Goal: Register for event/course

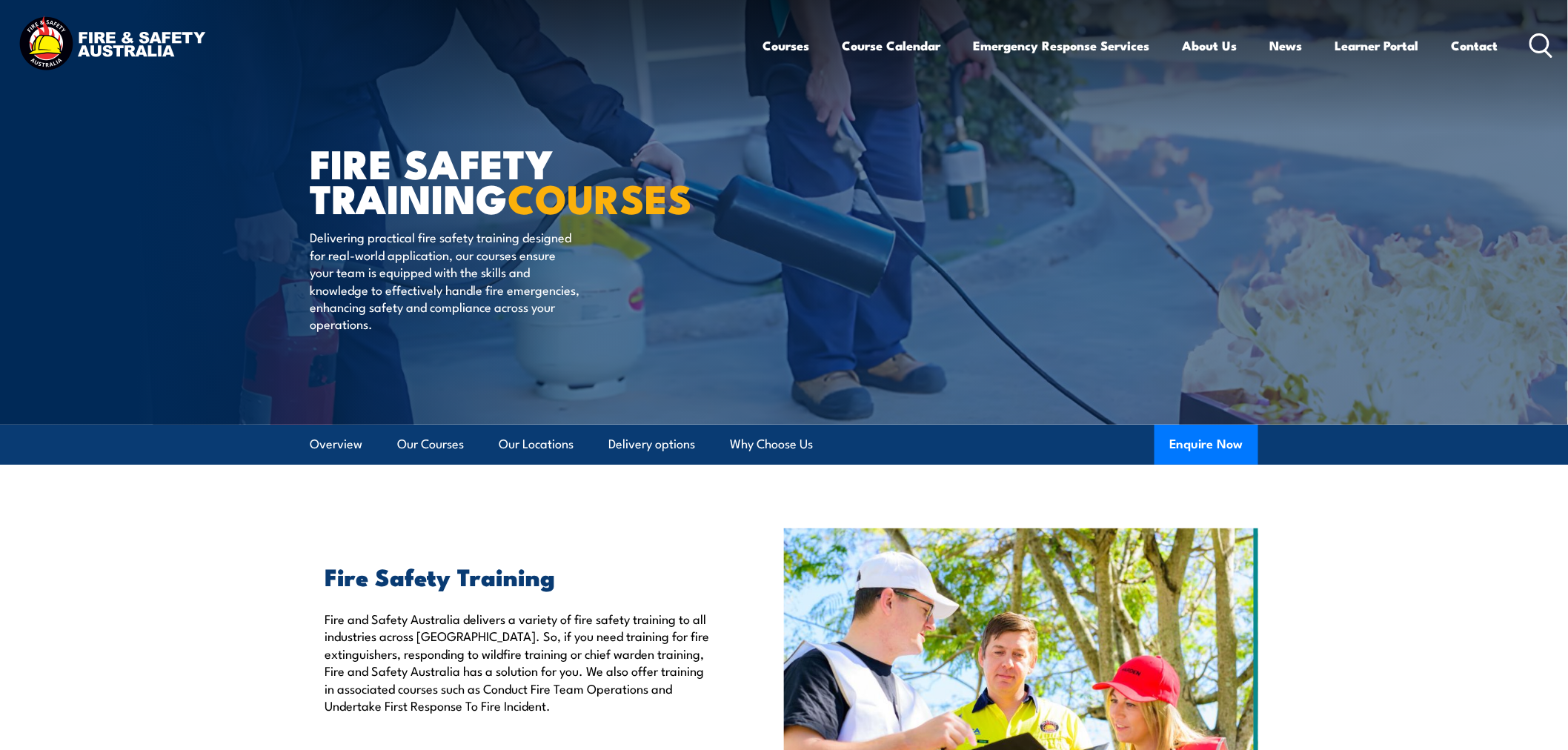
click at [1543, 39] on icon at bounding box center [1541, 45] width 24 height 24
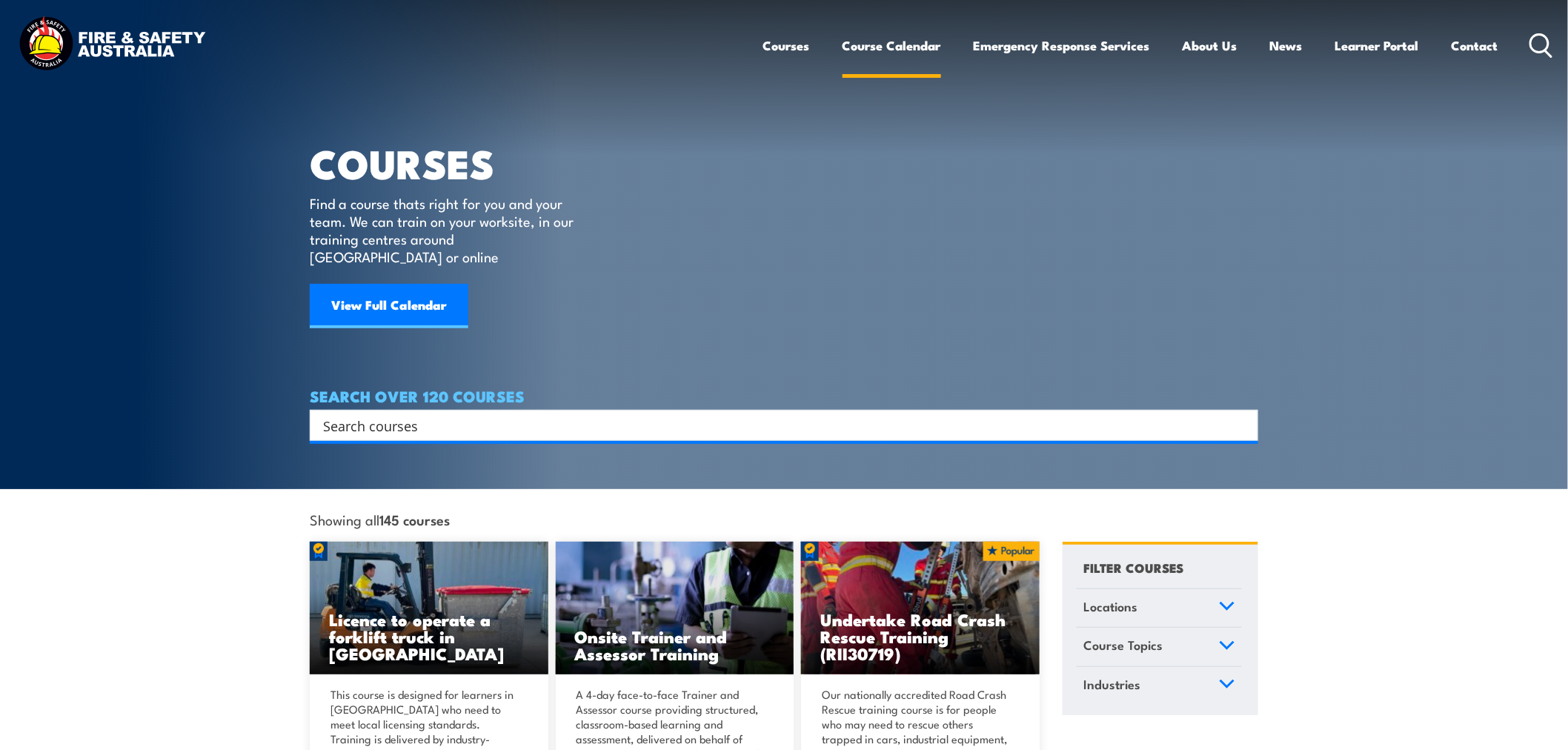
click at [885, 50] on link "Course Calendar" at bounding box center [892, 46] width 98 height 39
click at [404, 414] on input "Search input" at bounding box center [775, 425] width 903 height 22
type input "work at height"
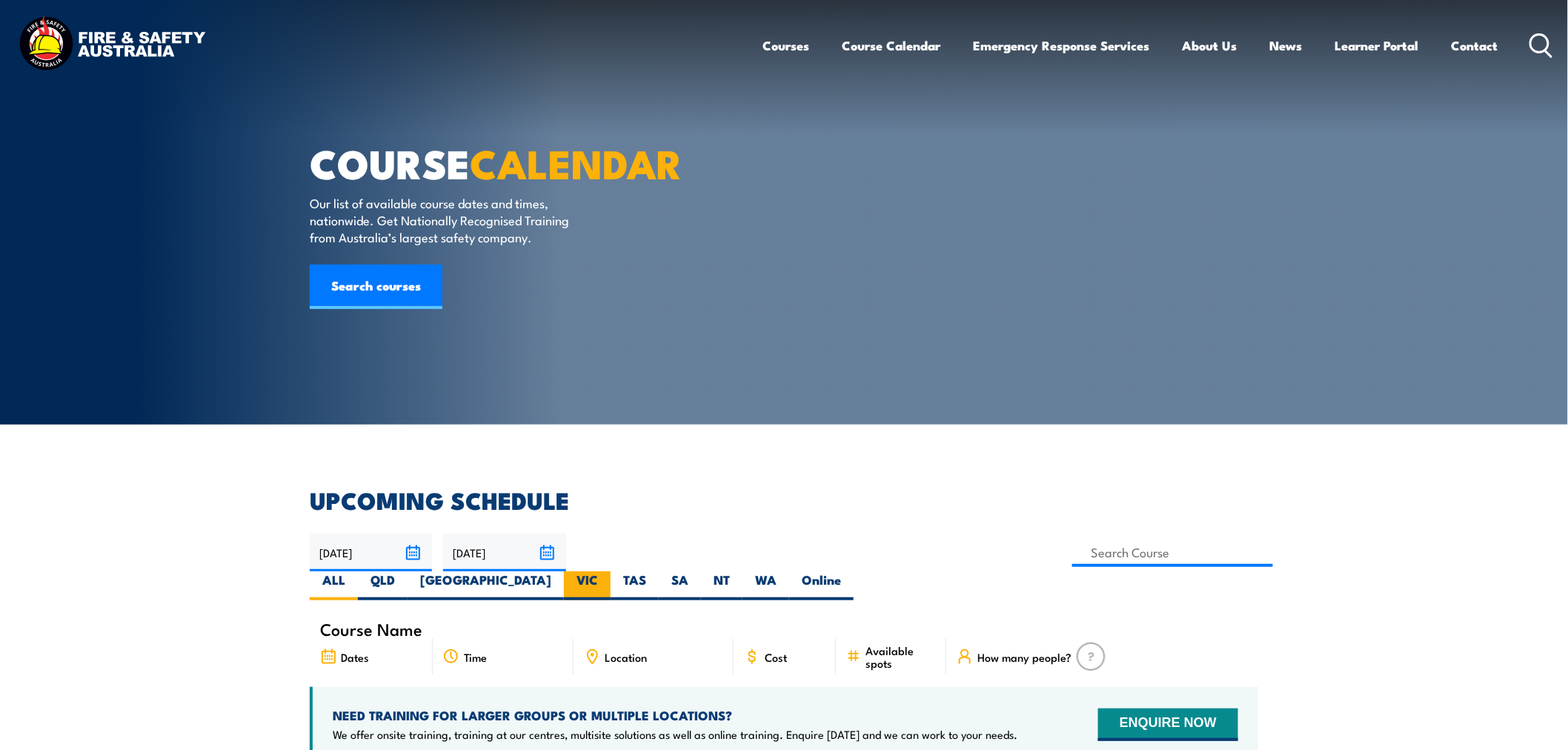
click at [611, 572] on label "VIC" at bounding box center [587, 586] width 46 height 29
click at [608, 572] on input "VIC" at bounding box center [603, 576] width 9 height 9
radio input "true"
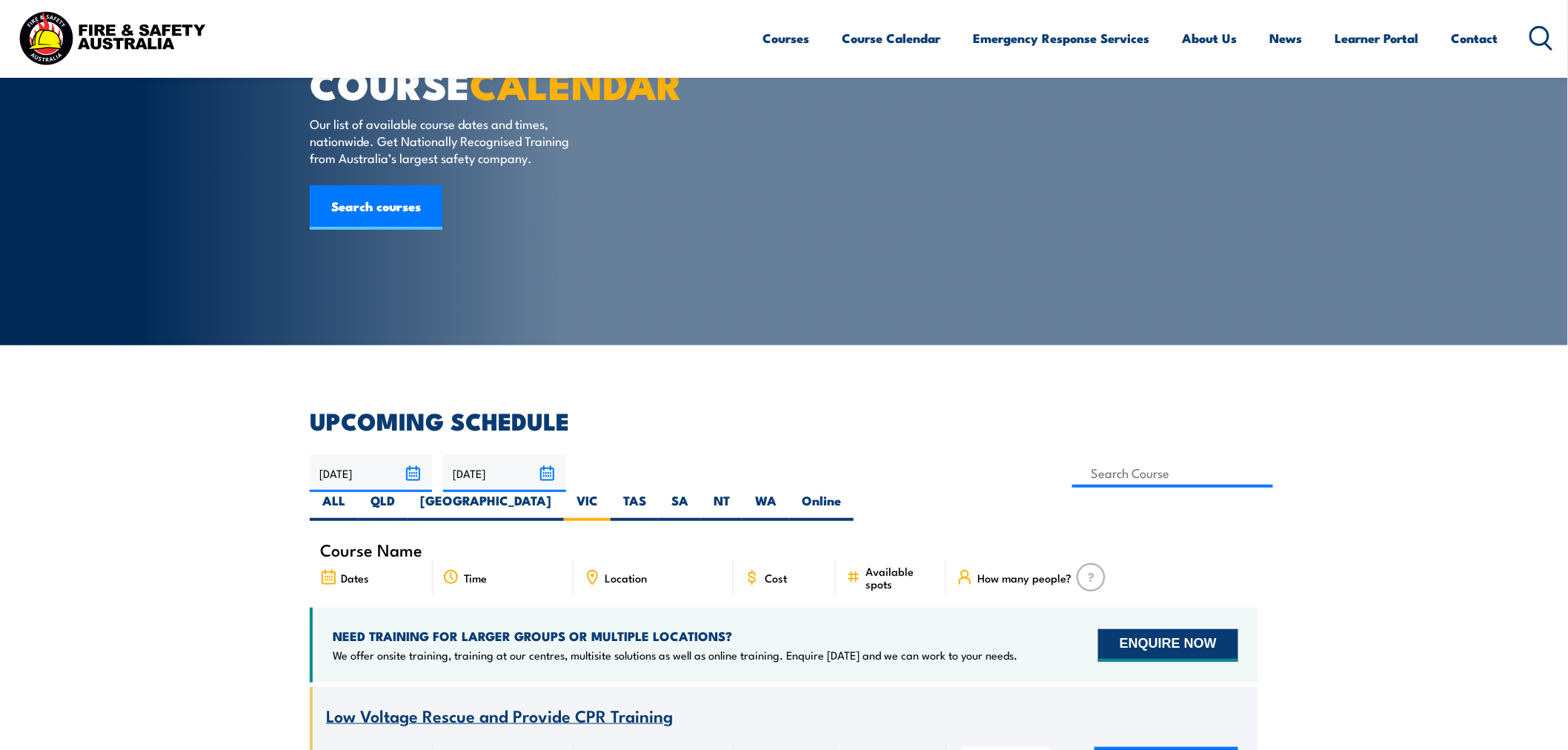
scroll to position [77, 0]
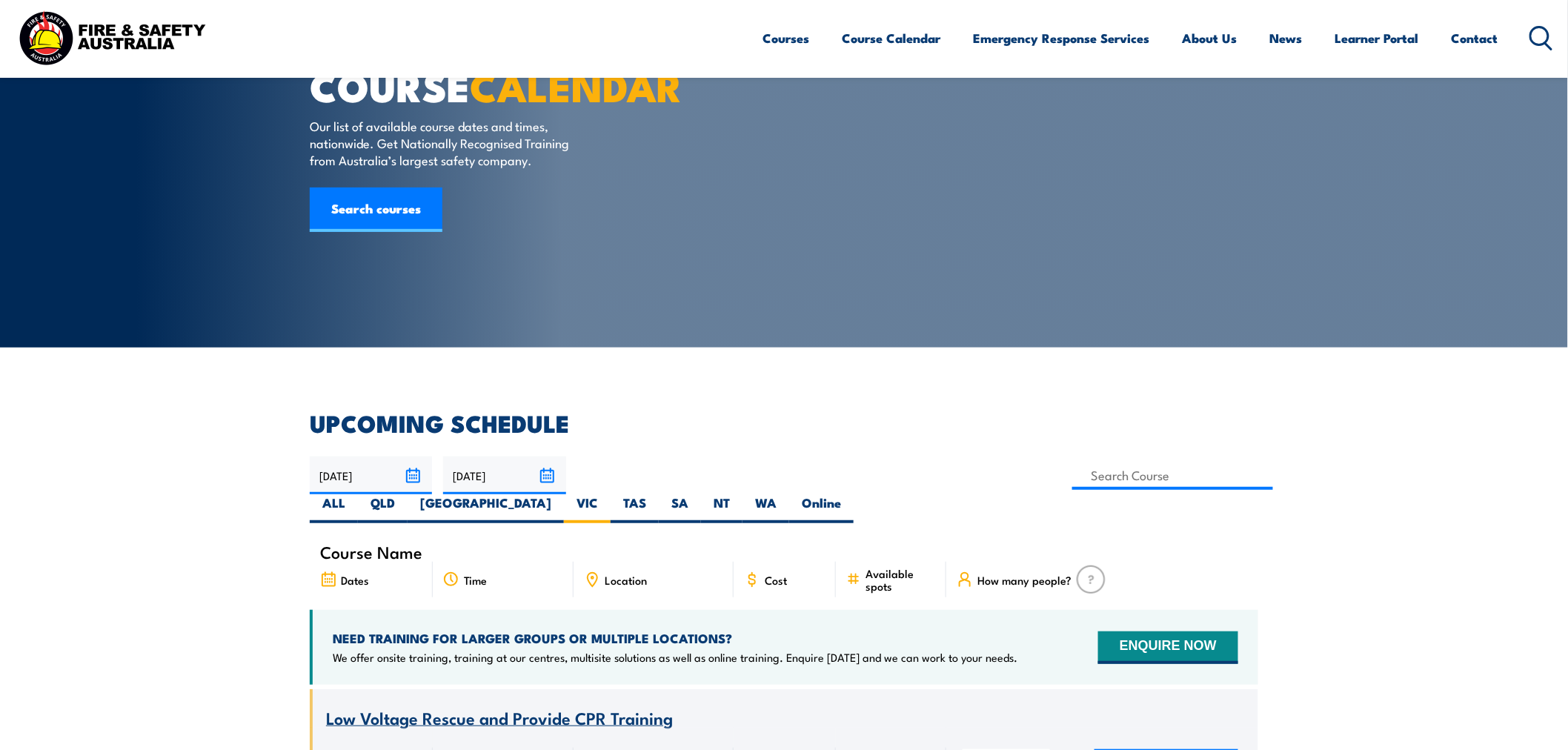
click at [1544, 35] on icon at bounding box center [1541, 38] width 24 height 24
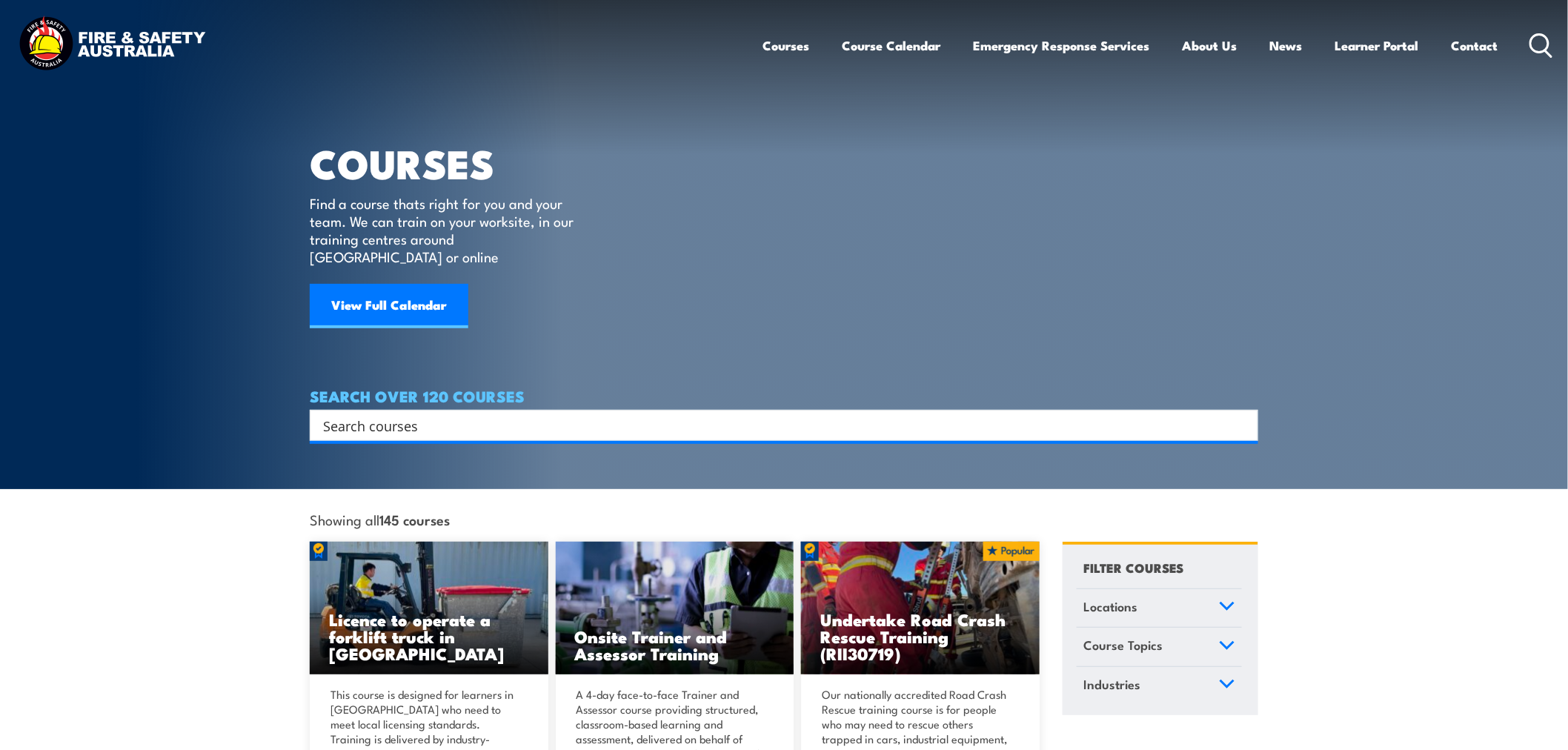
click at [431, 414] on input "Search input" at bounding box center [775, 425] width 903 height 22
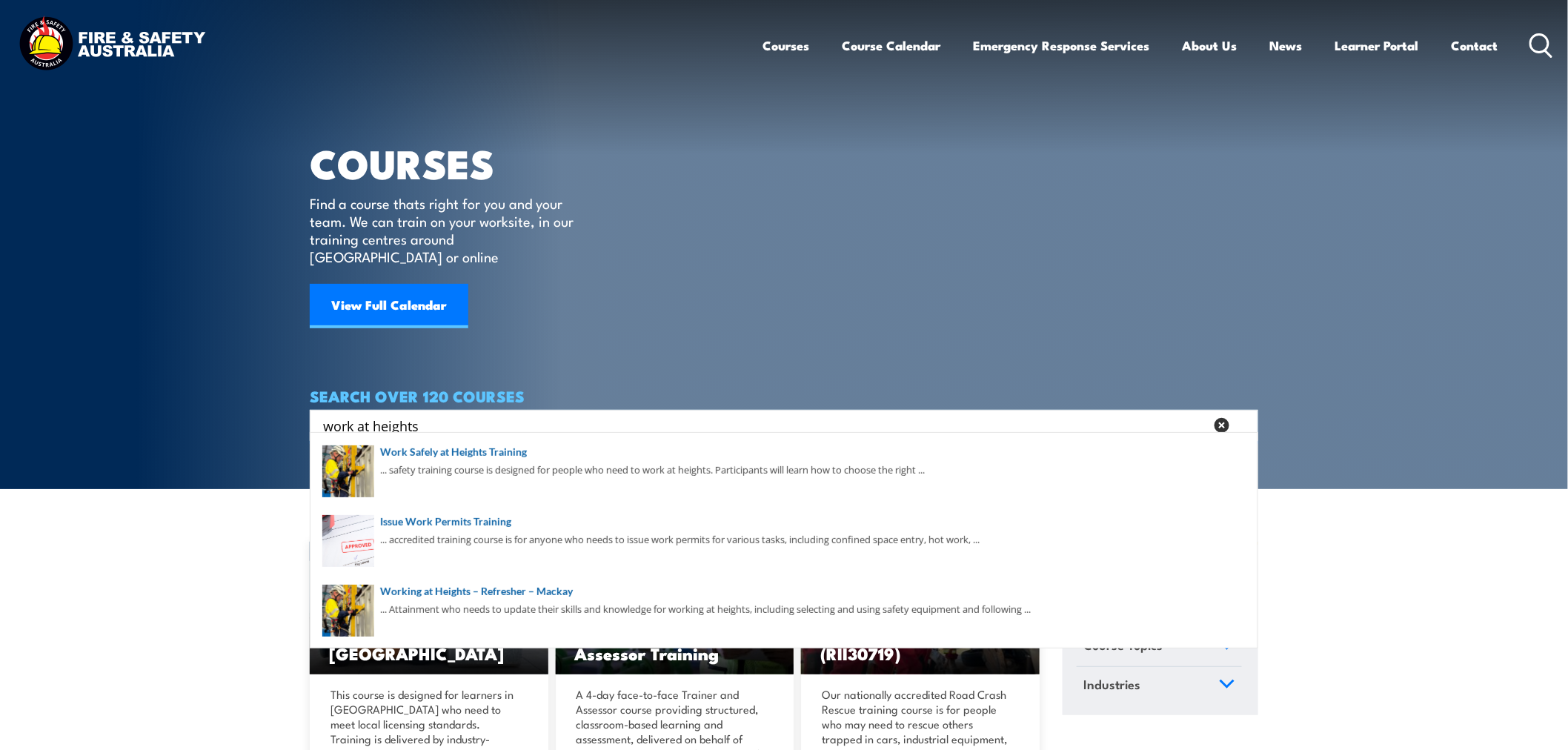
type input "work at heights"
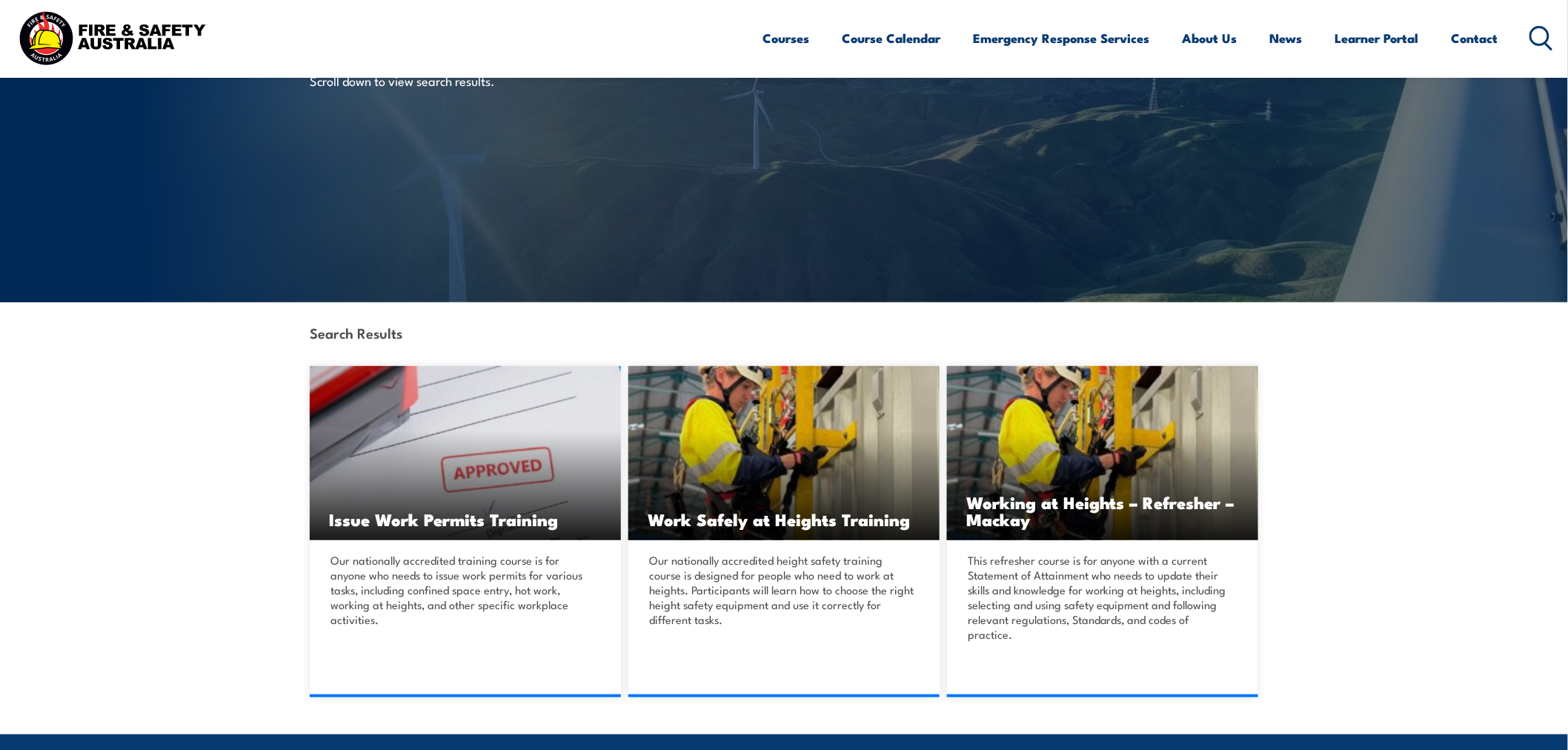
scroll to position [164, 0]
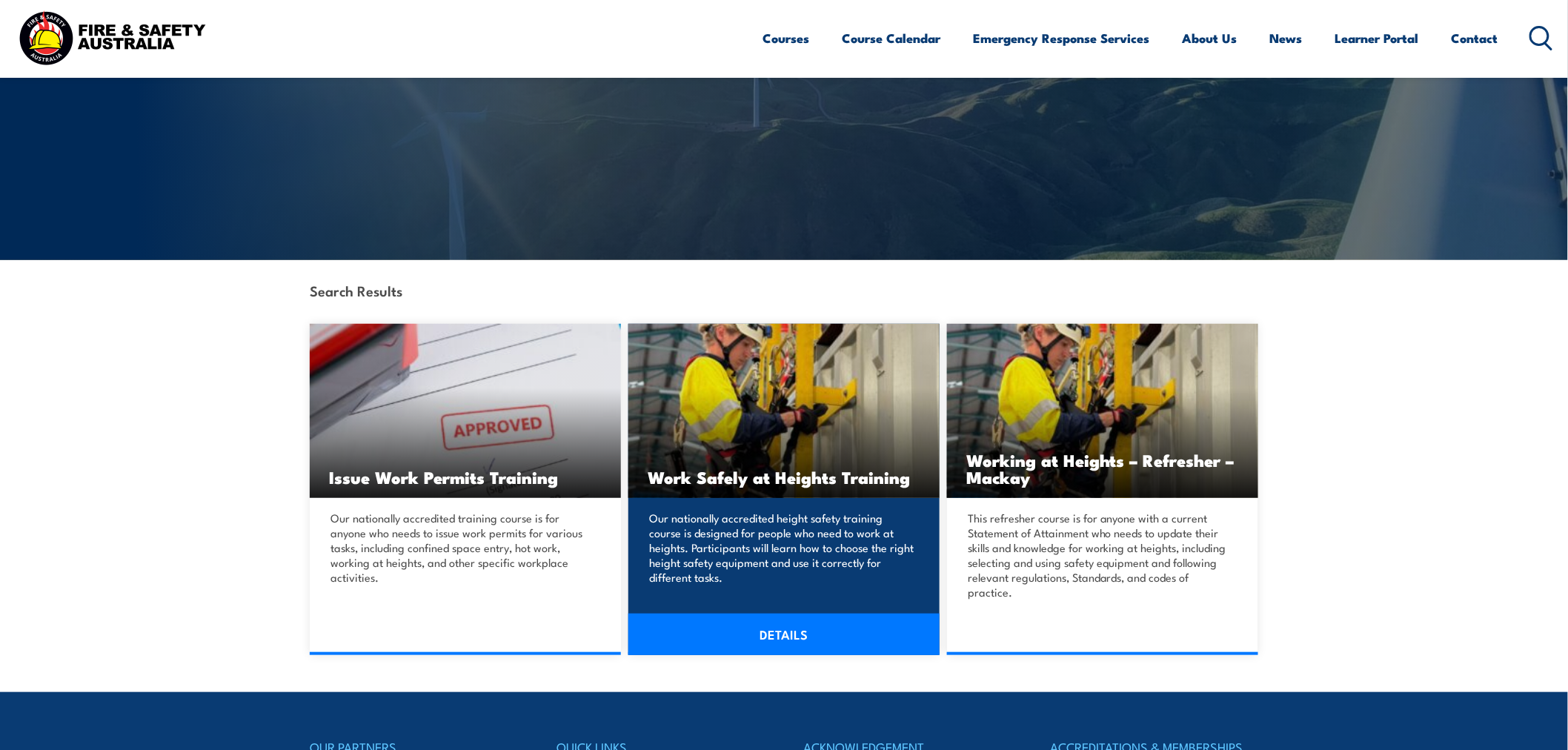
click at [784, 642] on link "DETAILS" at bounding box center [784, 634] width 311 height 42
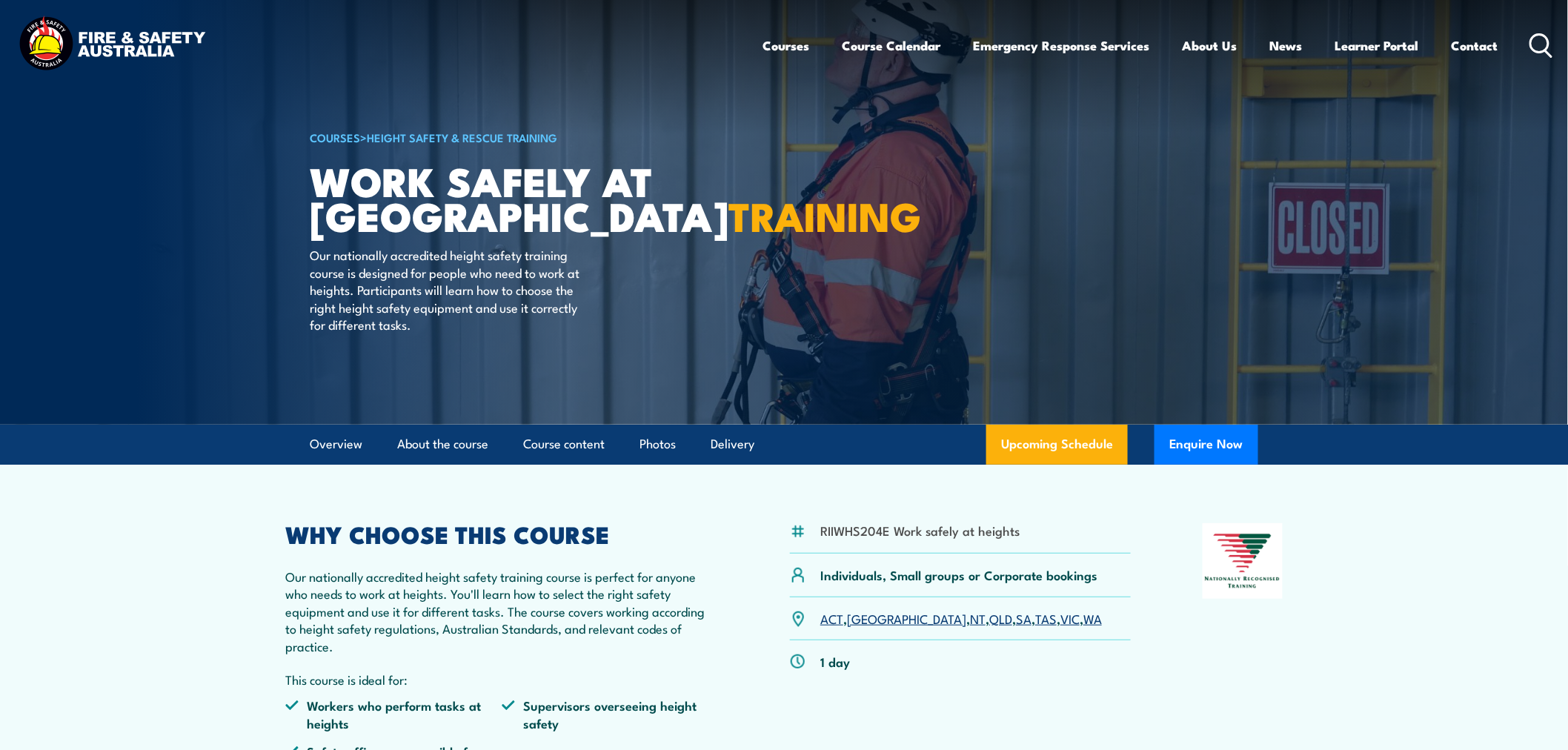
click at [1061, 624] on link "VIC" at bounding box center [1070, 618] width 20 height 18
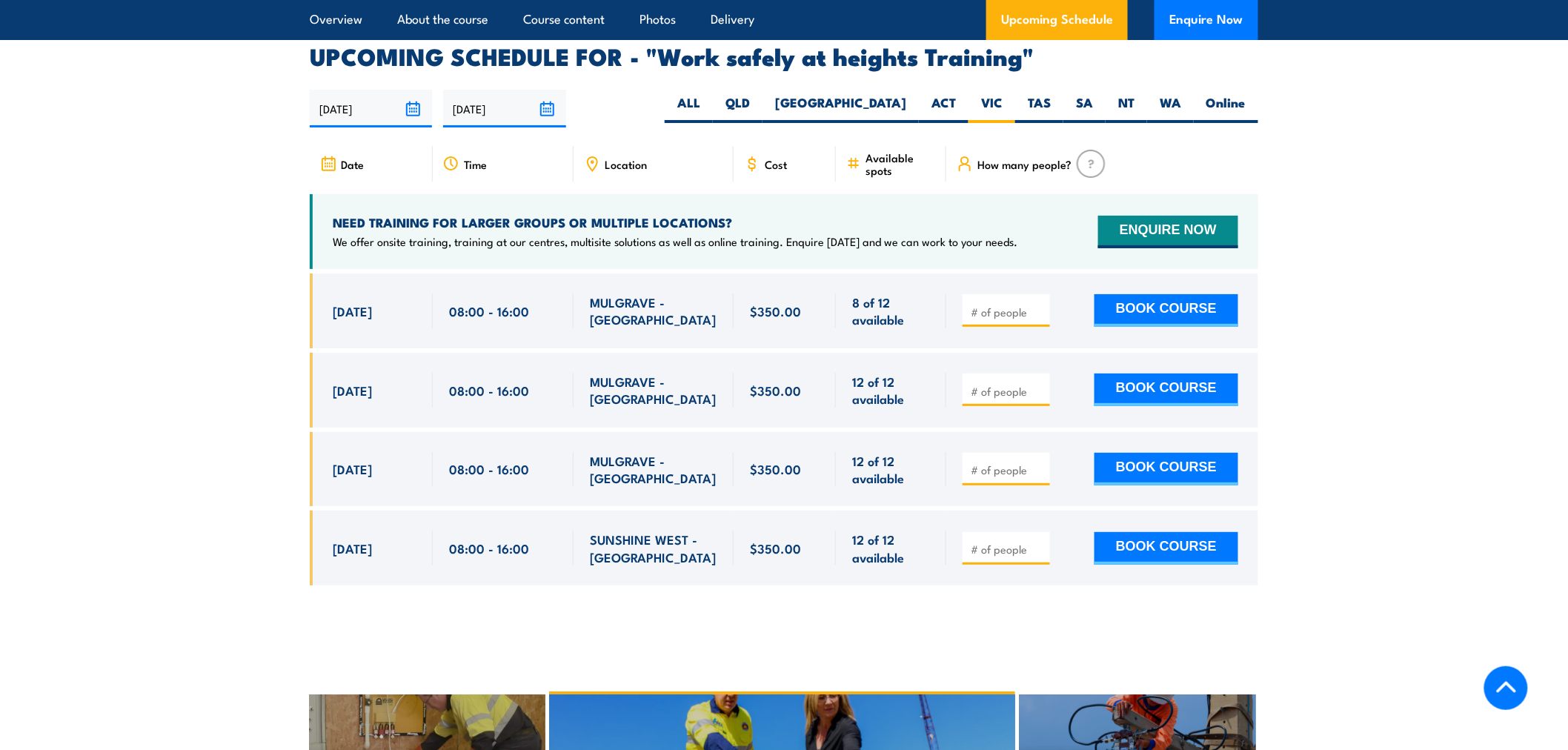
scroll to position [2358, 0]
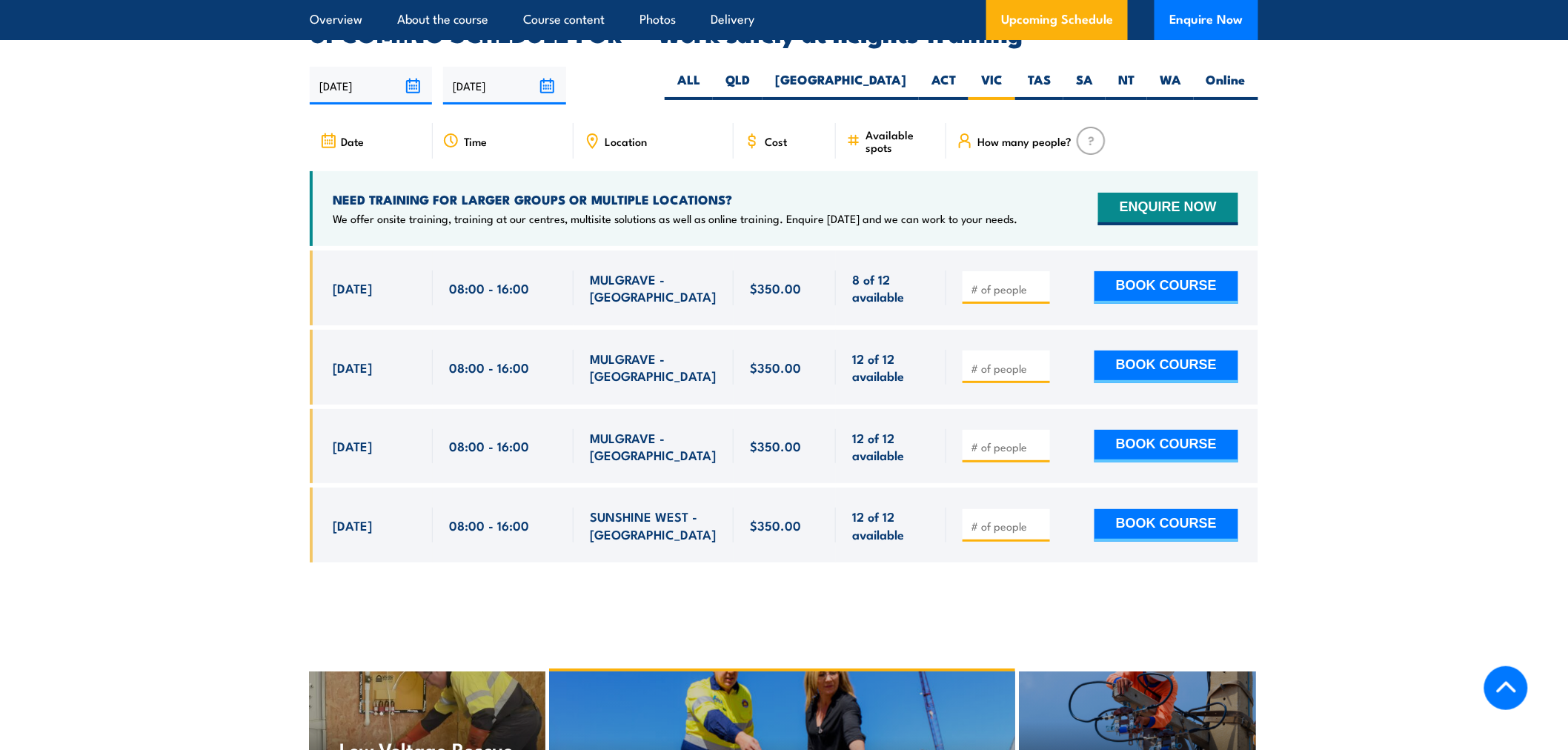
click at [989, 281] on input "number" at bounding box center [1008, 289] width 74 height 15
click at [1393, 290] on section "UPCOMING SCHEDULE FOR - "Work safely at heights Training" 18/09/2025 17/03/2026" at bounding box center [784, 303] width 1568 height 562
